Goal: Find contact information: Find contact information

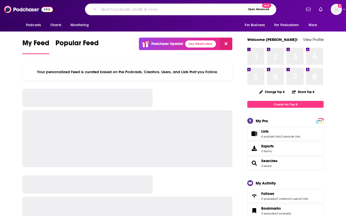
click at [123, 11] on input "Search podcasts, credits, & more..." at bounding box center [172, 9] width 147 height 8
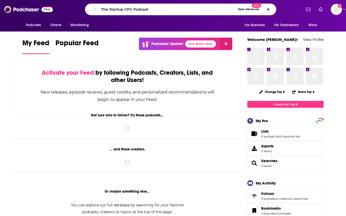
type input "The Startup CPG Podcast"
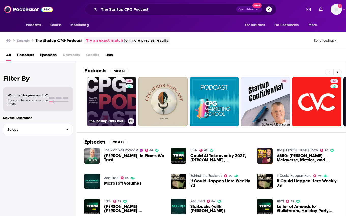
click at [124, 106] on link "50 The Startup CPG Podcast" at bounding box center [111, 101] width 49 height 49
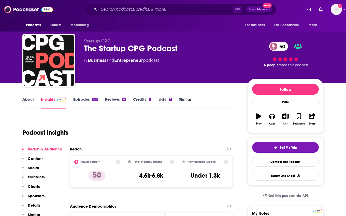
click at [31, 100] on link "About" at bounding box center [27, 103] width 11 height 12
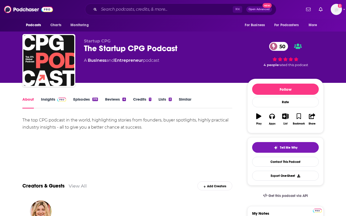
click at [47, 101] on link "Insights" at bounding box center [53, 103] width 25 height 12
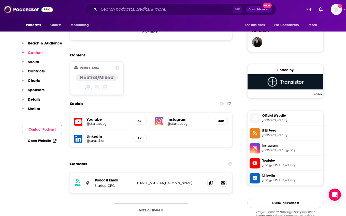
scroll to position [372, 0]
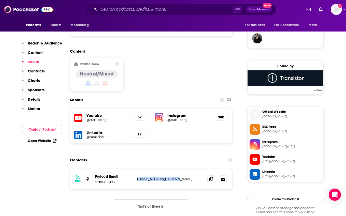
copy p "[EMAIL_ADDRESS][DOMAIN_NAME]"
drag, startPoint x: 181, startPoint y: 159, endPoint x: 136, endPoint y: 159, distance: 45.3
click at [136, 170] on div "RSS Podcast Email Startup CPG [EMAIL_ADDRESS][DOMAIN_NAME] [EMAIL_ADDRESS][DOMA…" at bounding box center [151, 180] width 162 height 20
click at [132, 9] on input "Search podcasts, credits, & more..." at bounding box center [166, 9] width 134 height 8
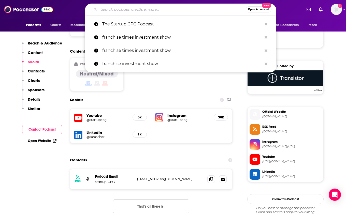
paste input "The Mind Your Business Podcast"
type input "The Mind Your Business Podcast"
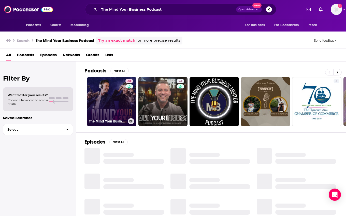
click at [122, 106] on link "68 The Mind Your Business Podcast" at bounding box center [111, 101] width 49 height 49
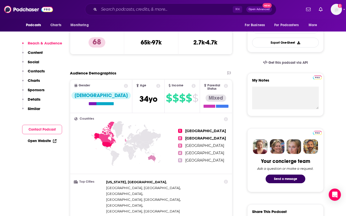
scroll to position [92, 0]
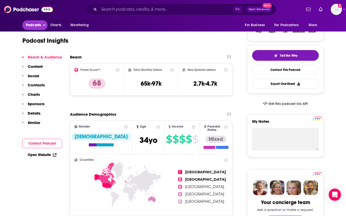
click at [31, 27] on span "Podcasts" at bounding box center [33, 25] width 15 height 7
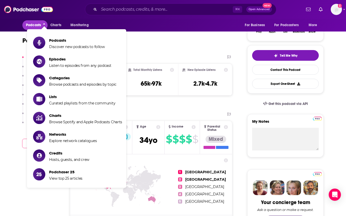
click at [152, 40] on div "Podcast Insights" at bounding box center [125, 38] width 206 height 26
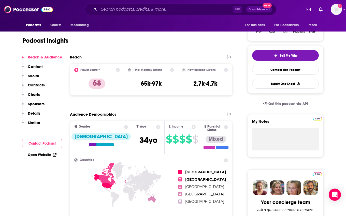
scroll to position [0, 0]
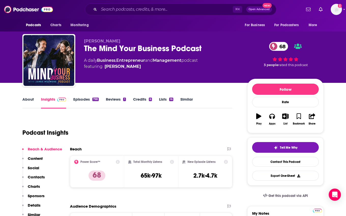
click at [27, 100] on link "About" at bounding box center [27, 103] width 11 height 12
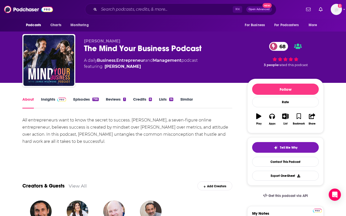
click at [47, 99] on link "Insights" at bounding box center [53, 103] width 25 height 12
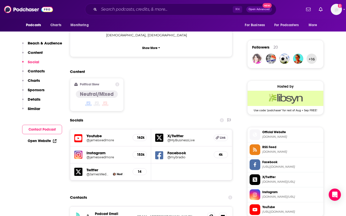
scroll to position [356, 0]
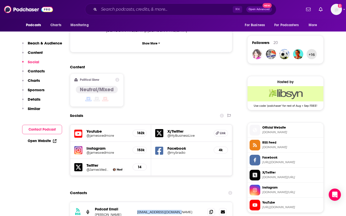
drag, startPoint x: 186, startPoint y: 181, endPoint x: 136, endPoint y: 181, distance: 50.2
click at [136, 202] on div "RSS Podcast Email [PERSON_NAME] [EMAIL_ADDRESS][DOMAIN_NAME] [EMAIL_ADDRESS][DO…" at bounding box center [151, 212] width 162 height 20
copy p "[EMAIL_ADDRESS][DOMAIN_NAME]"
click at [109, 9] on input "Search podcasts, credits, & more..." at bounding box center [166, 9] width 134 height 8
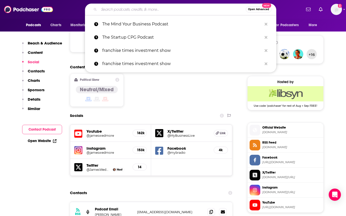
paste input "The Gastropod"
type input "The Gastropod"
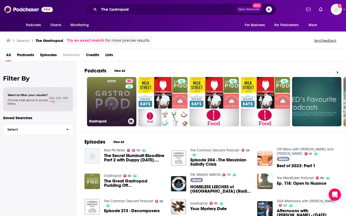
click at [116, 110] on link "82 Gastropod" at bounding box center [111, 101] width 49 height 49
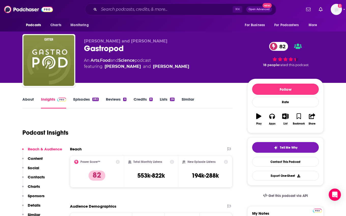
click at [30, 98] on link "About" at bounding box center [27, 103] width 11 height 12
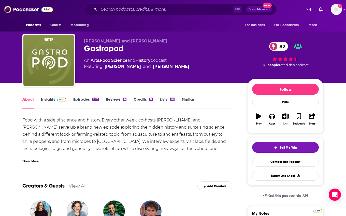
click at [47, 99] on link "Insights" at bounding box center [53, 103] width 25 height 12
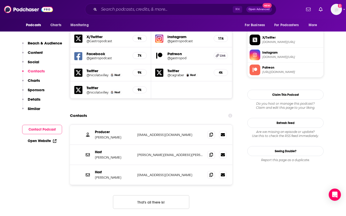
scroll to position [447, 0]
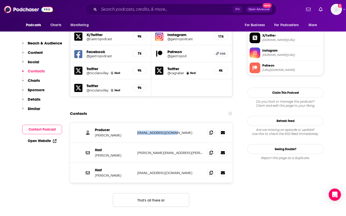
copy p "[EMAIL_ADDRESS][DOMAIN_NAME]"
drag, startPoint x: 189, startPoint y: 115, endPoint x: 135, endPoint y: 116, distance: 53.2
click at [135, 123] on div "Producer [PERSON_NAME] [EMAIL_ADDRESS][DOMAIN_NAME] [EMAIL_ADDRESS][DOMAIN_NAME]" at bounding box center [151, 133] width 162 height 20
copy p "[PERSON_NAME]"
drag, startPoint x: 118, startPoint y: 116, endPoint x: 94, endPoint y: 117, distance: 23.4
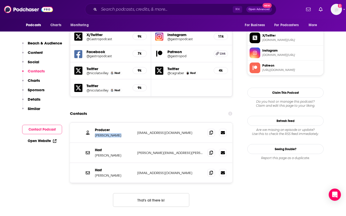
click at [94, 123] on div "Producer [PERSON_NAME] [EMAIL_ADDRESS][DOMAIN_NAME] [EMAIL_ADDRESS][DOMAIN_NAME]" at bounding box center [151, 133] width 162 height 20
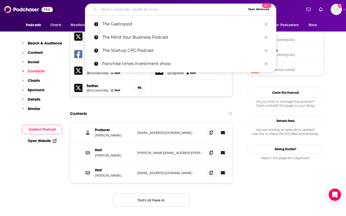
click at [104, 10] on input "Search podcasts, credits, & more..." at bounding box center [172, 9] width 147 height 8
paste input "Masters of Scale"
type input "Masters of Scale"
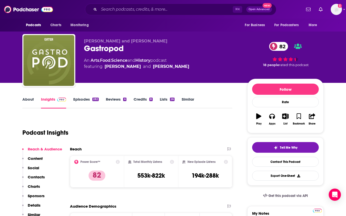
click at [29, 99] on link "About" at bounding box center [27, 103] width 11 height 12
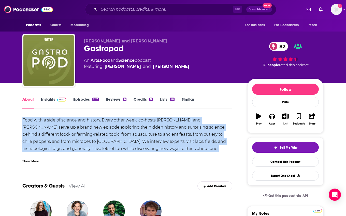
drag, startPoint x: 223, startPoint y: 149, endPoint x: 20, endPoint y: 120, distance: 205.5
copy div "Food with a side of science and history. Every other week, co-hosts [PERSON_NAM…"
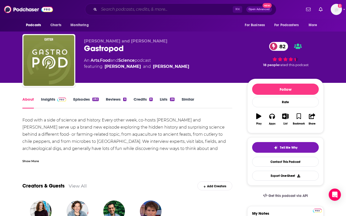
click at [123, 8] on input "Search podcasts, credits, & more..." at bounding box center [166, 9] width 134 height 8
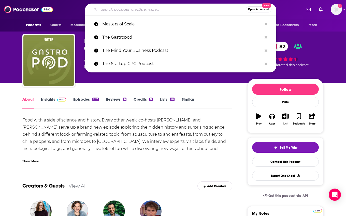
paste input "Taste Radio"
type input "Taste Radio"
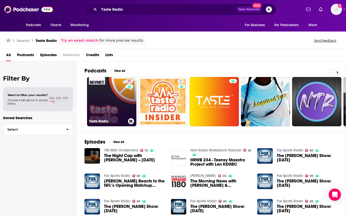
click at [114, 94] on link "51 Taste Radio" at bounding box center [111, 101] width 49 height 49
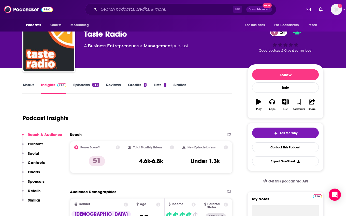
scroll to position [14, 0]
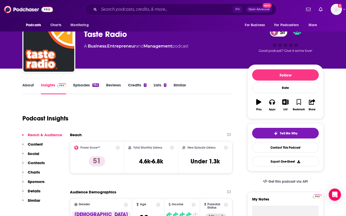
click at [27, 89] on link "About" at bounding box center [27, 89] width 11 height 12
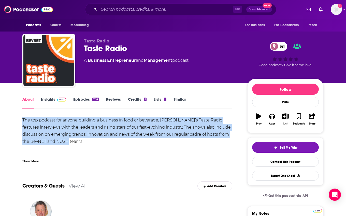
copy div "The top podcast for anyone building a business in food or beverage, [PERSON_NAM…"
drag, startPoint x: 92, startPoint y: 142, endPoint x: 6, endPoint y: 122, distance: 88.2
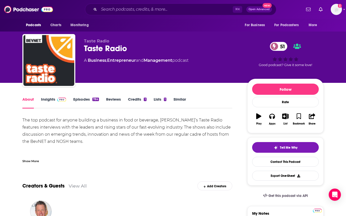
click at [48, 97] on link "Insights" at bounding box center [53, 103] width 25 height 12
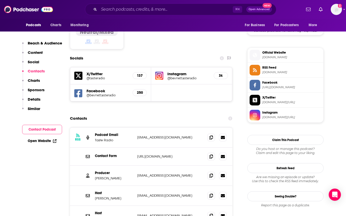
scroll to position [432, 0]
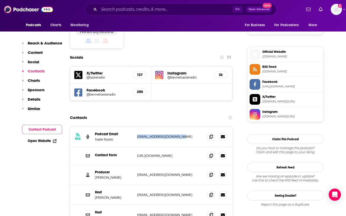
drag, startPoint x: 192, startPoint y: 107, endPoint x: 128, endPoint y: 107, distance: 64.7
click at [0, 0] on div "Podcast Email Taste Radio [EMAIL_ADDRESS][DOMAIN_NAME] [EMAIL_ADDRESS][DOMAIN_N…" at bounding box center [0, 0] width 0 height 0
copy div "[EMAIL_ADDRESS][DOMAIN_NAME]"
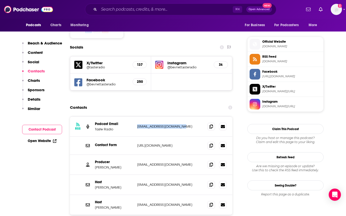
scroll to position [444, 0]
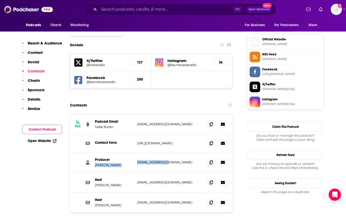
drag, startPoint x: 171, startPoint y: 131, endPoint x: 131, endPoint y: 131, distance: 39.7
click at [0, 0] on div "Producer [PERSON_NAME] [EMAIL_ADDRESS][DOMAIN_NAME] [EMAIL_ADDRESS][DOMAIN_NAME]" at bounding box center [0, 0] width 0 height 0
copy div "[PERSON_NAME] [EMAIL_ADDRESS][DOMAIN_NAME]"
click at [166, 160] on p "[EMAIL_ADDRESS][DOMAIN_NAME]" at bounding box center [170, 162] width 66 height 4
drag, startPoint x: 170, startPoint y: 130, endPoint x: 137, endPoint y: 131, distance: 32.8
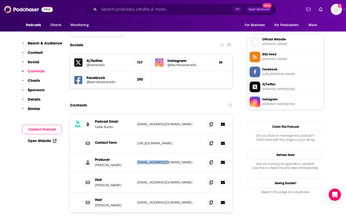
click at [137, 160] on p "[EMAIL_ADDRESS][DOMAIN_NAME]" at bounding box center [170, 162] width 66 height 4
copy p "[EMAIL_ADDRESS][DOMAIN_NAME]"
drag, startPoint x: 113, startPoint y: 135, endPoint x: 95, endPoint y: 135, distance: 18.6
click at [95, 163] on p "[PERSON_NAME]" at bounding box center [114, 165] width 38 height 4
copy p "[PERSON_NAME]"
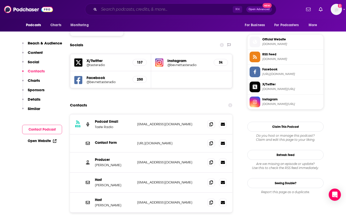
click at [127, 8] on input "Search podcasts, credits, & more..." at bounding box center [166, 9] width 134 height 8
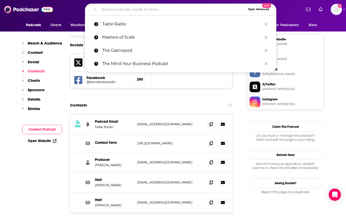
paste input "The Entreleadership Podcast"
type input "The Entreleadership Podcast"
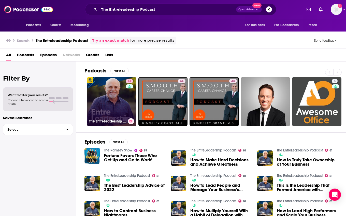
click at [120, 109] on link "81 The EntreLeadership Podcast" at bounding box center [111, 101] width 49 height 49
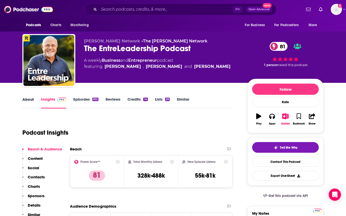
click at [34, 100] on div "About" at bounding box center [31, 103] width 19 height 12
click at [29, 100] on link "About" at bounding box center [27, 103] width 11 height 12
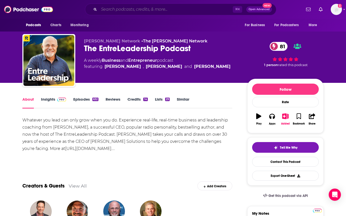
click at [113, 8] on input "Search podcasts, credits, & more..." at bounding box center [166, 9] width 134 height 8
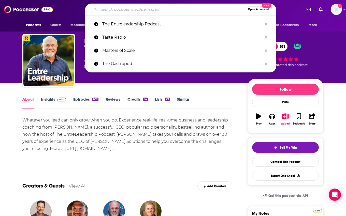
paste input "The Learning Leader Show"
type input "The Learning Leader Show"
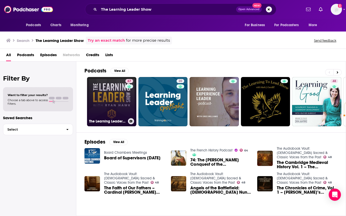
click at [117, 95] on link "67 The Learning Leader Show With [PERSON_NAME]" at bounding box center [111, 101] width 49 height 49
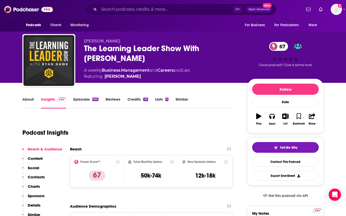
click at [31, 100] on link "About" at bounding box center [27, 103] width 11 height 12
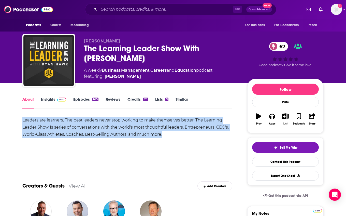
drag, startPoint x: 181, startPoint y: 131, endPoint x: 17, endPoint y: 118, distance: 164.7
click at [50, 99] on link "Insights" at bounding box center [53, 103] width 25 height 12
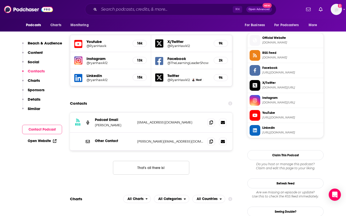
scroll to position [443, 0]
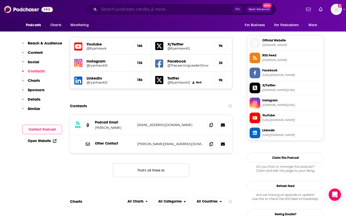
click at [119, 10] on input "Search podcasts, credits, & more..." at bounding box center [166, 9] width 134 height 8
paste input "The Mind Your Business Podcast"
type input "The Mind Your Business Podcast"
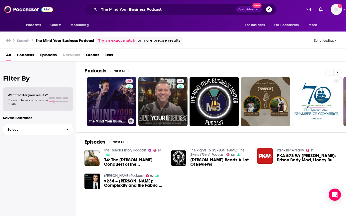
click at [115, 95] on link "68 The Mind Your Business Podcast" at bounding box center [111, 101] width 49 height 49
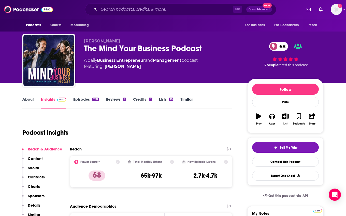
click at [27, 99] on link "About" at bounding box center [27, 103] width 11 height 12
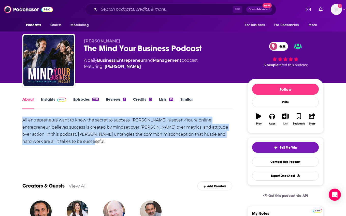
drag, startPoint x: 69, startPoint y: 141, endPoint x: 5, endPoint y: 123, distance: 66.7
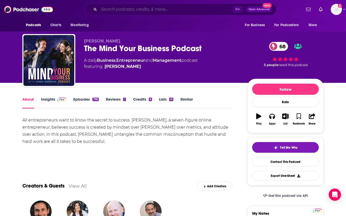
click at [121, 9] on input "Search podcasts, credits, & more..." at bounding box center [166, 9] width 134 height 8
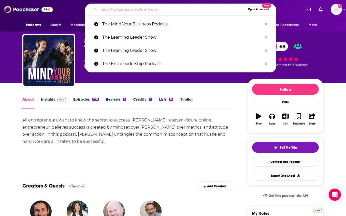
paste input "The Startup CPG Podcast"
type input "The Startup CPG Podcast"
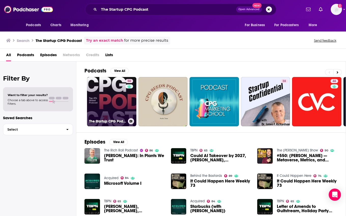
click at [115, 97] on link "50 The Startup CPG Podcast" at bounding box center [111, 101] width 49 height 49
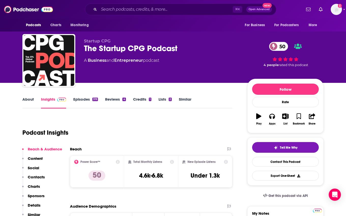
click at [26, 100] on link "About" at bounding box center [27, 103] width 11 height 12
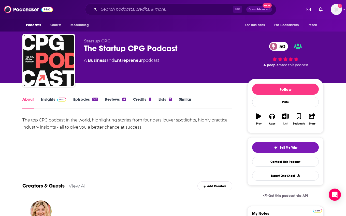
click at [82, 126] on div "The top CPG podcast in the world, highlighting stories from founders, buyer spo…" at bounding box center [127, 124] width 210 height 14
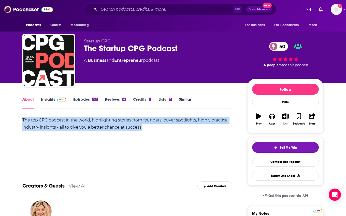
click at [82, 126] on div "The top CPG podcast in the world, highlighting stories from founders, buyer spo…" at bounding box center [127, 124] width 210 height 14
